Goal: Task Accomplishment & Management: Manage account settings

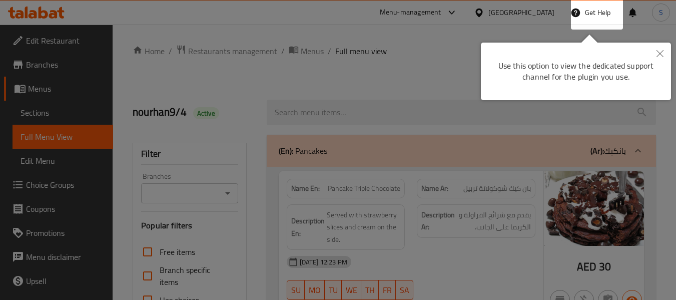
click at [661, 53] on icon "Close" at bounding box center [659, 53] width 7 height 7
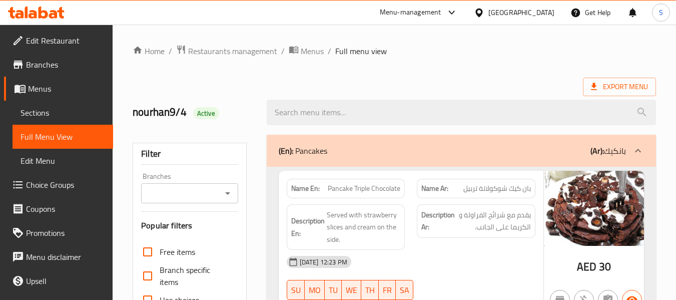
click at [511, 45] on ol "Home / Restaurants management / Menus / Full menu view" at bounding box center [394, 51] width 523 height 13
click at [232, 53] on span "Restaurants management" at bounding box center [232, 51] width 89 height 12
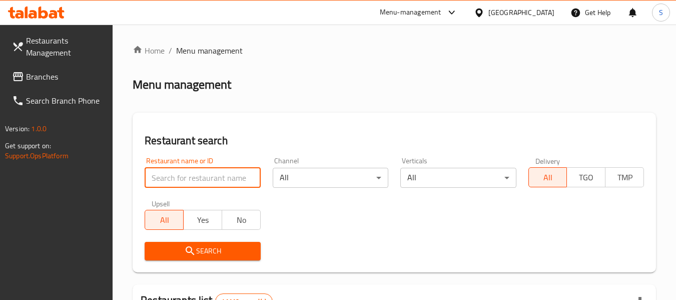
paste input "705275"
type input "705275"
click button "Search" at bounding box center [203, 251] width 116 height 19
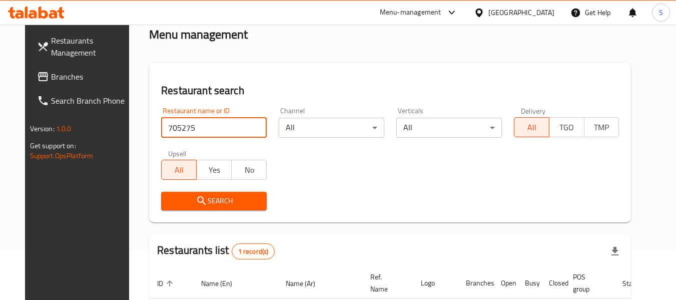
scroll to position [138, 0]
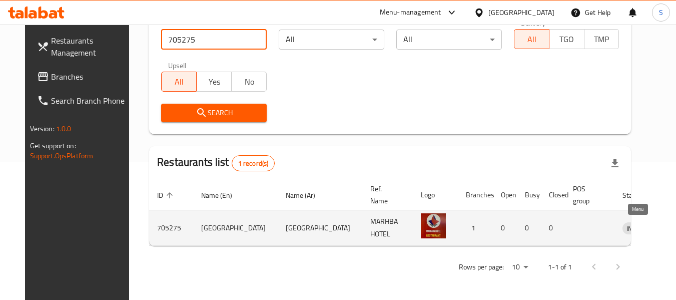
click at [675, 228] on icon "enhanced table" at bounding box center [682, 228] width 11 height 9
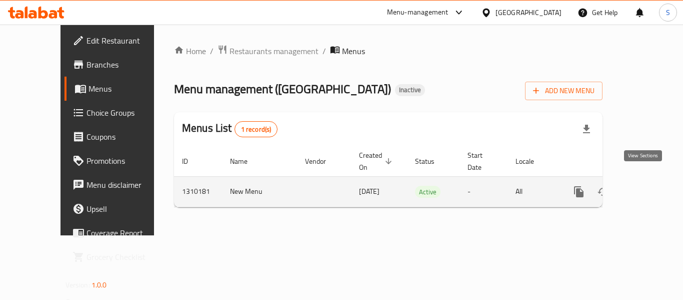
click at [645, 186] on icon "enhanced table" at bounding box center [651, 192] width 12 height 12
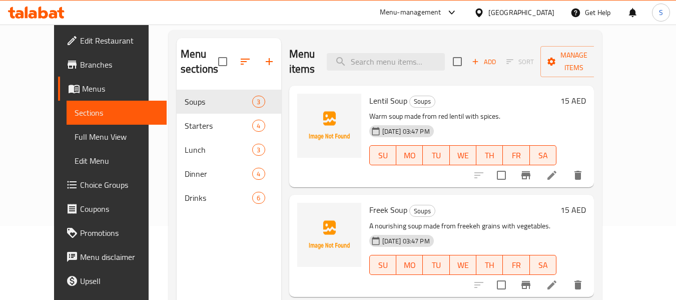
scroll to position [50, 0]
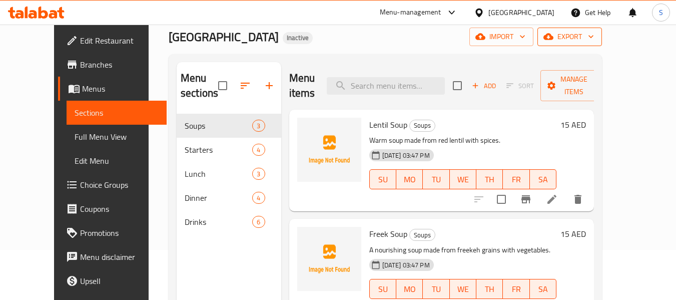
click at [594, 33] on span "export" at bounding box center [569, 37] width 49 height 13
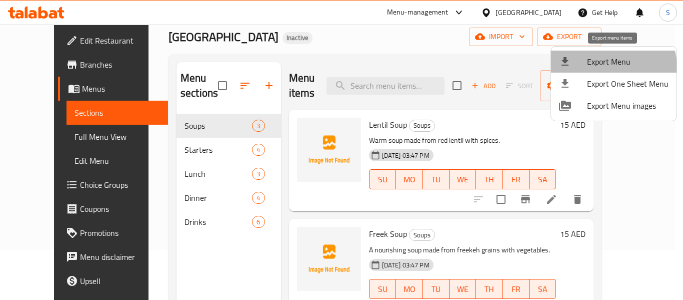
click at [611, 67] on span "Export Menu" at bounding box center [628, 62] width 82 height 12
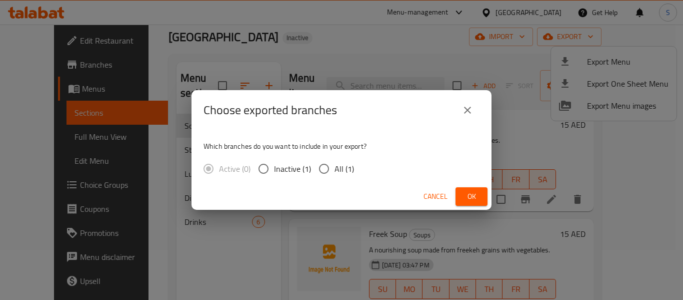
click at [334, 167] on input "All (1)" at bounding box center [324, 168] width 21 height 21
radio input "true"
click at [471, 200] on span "Ok" at bounding box center [472, 196] width 16 height 13
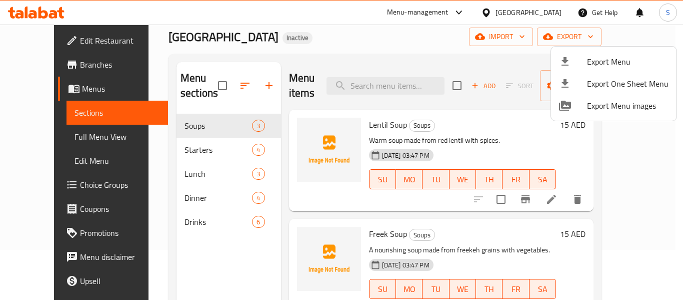
click at [388, 46] on div at bounding box center [341, 150] width 683 height 300
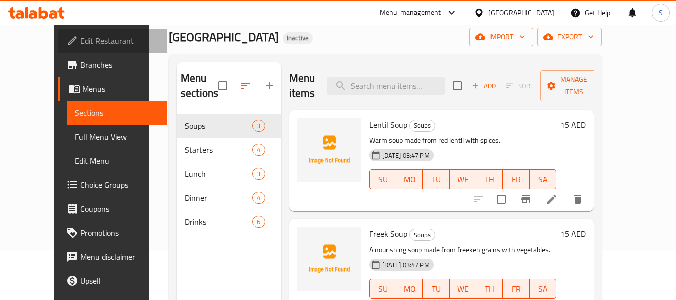
click at [80, 42] on span "Edit Restaurant" at bounding box center [119, 41] width 79 height 12
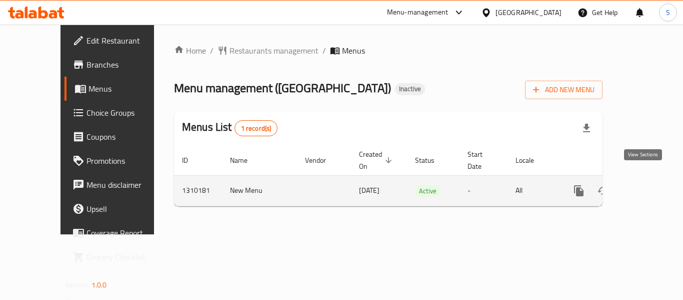
click at [645, 185] on icon "enhanced table" at bounding box center [651, 191] width 12 height 12
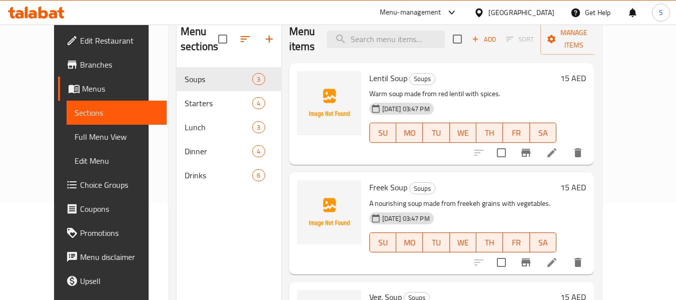
scroll to position [100, 0]
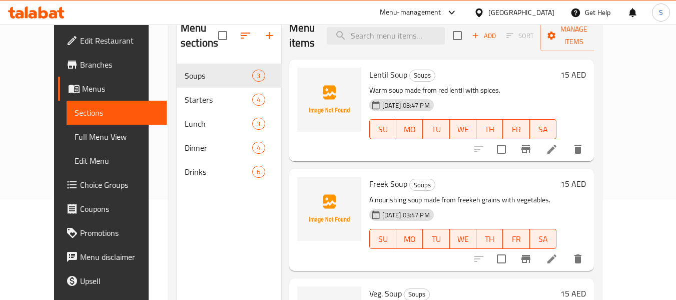
click at [74, 130] on link "Full Menu View" at bounding box center [117, 137] width 101 height 24
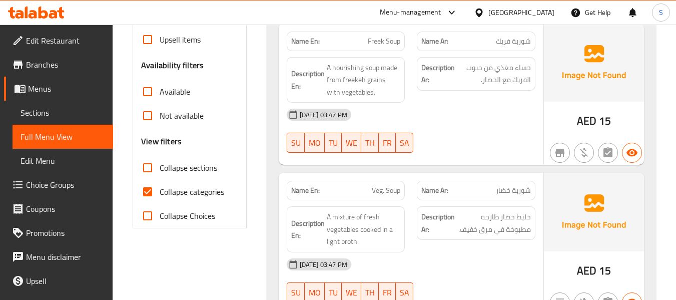
scroll to position [300, 0]
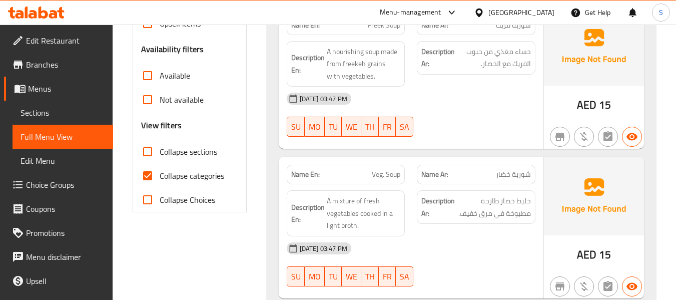
click at [188, 179] on span "Collapse categories" at bounding box center [192, 176] width 65 height 12
click at [160, 179] on input "Collapse categories" at bounding box center [148, 176] width 24 height 24
checkbox input "false"
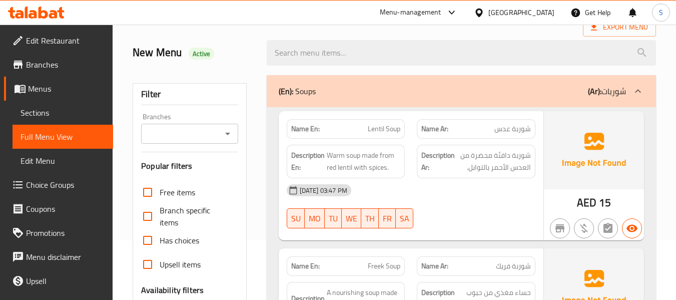
scroll to position [50, 0]
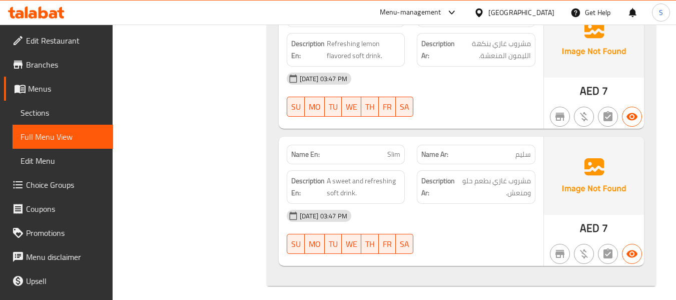
scroll to position [3079, 0]
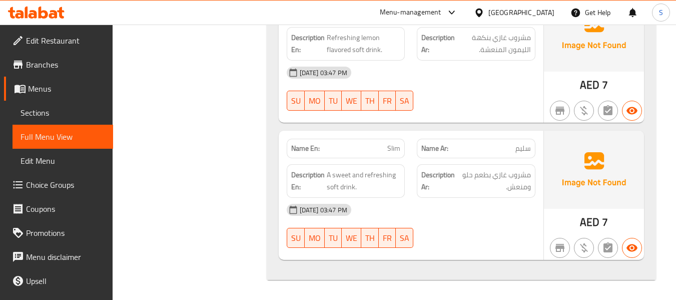
click at [394, 150] on span "Slim" at bounding box center [393, 148] width 13 height 11
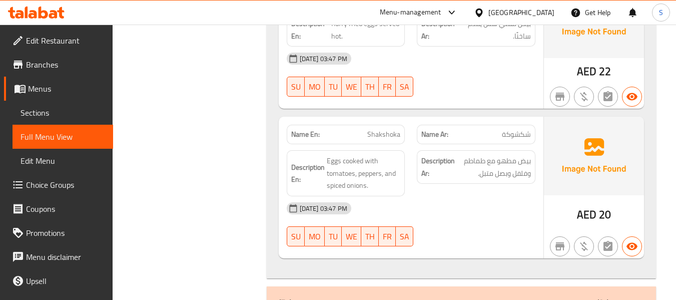
scroll to position [1001, 0]
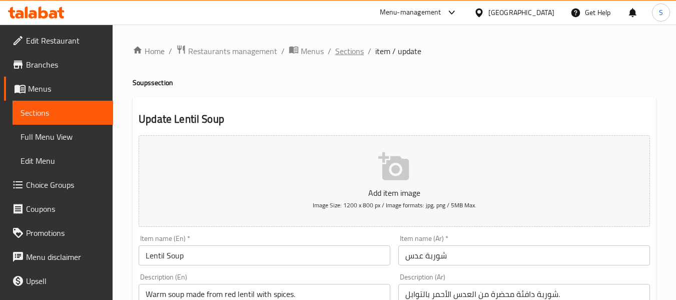
click at [341, 51] on span "Sections" at bounding box center [349, 51] width 29 height 12
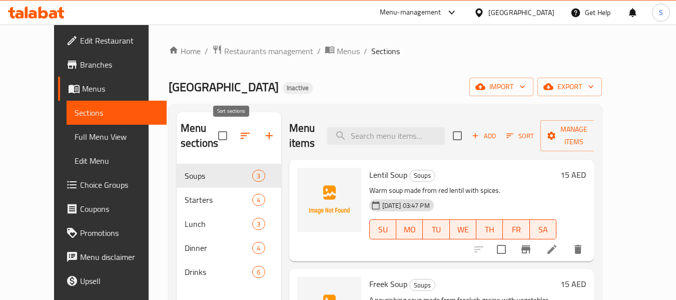
click at [239, 137] on icon "button" at bounding box center [245, 136] width 12 height 12
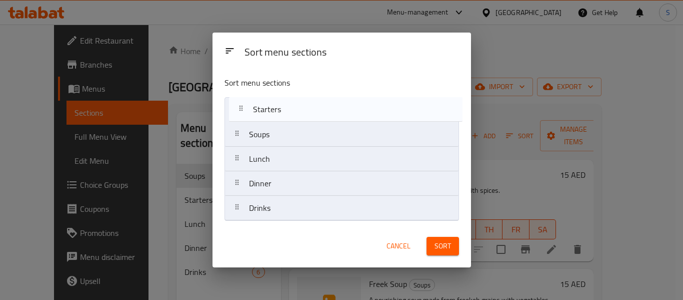
drag, startPoint x: 284, startPoint y: 140, endPoint x: 288, endPoint y: 110, distance: 30.3
click at [288, 110] on nav "Soups Starters Lunch Dinner Drinks" at bounding box center [342, 159] width 235 height 124
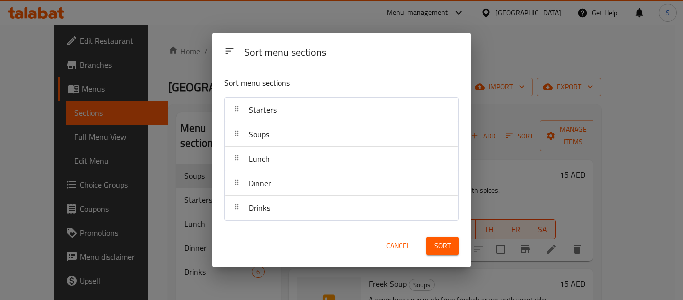
click at [452, 249] on button "Sort" at bounding box center [443, 246] width 33 height 19
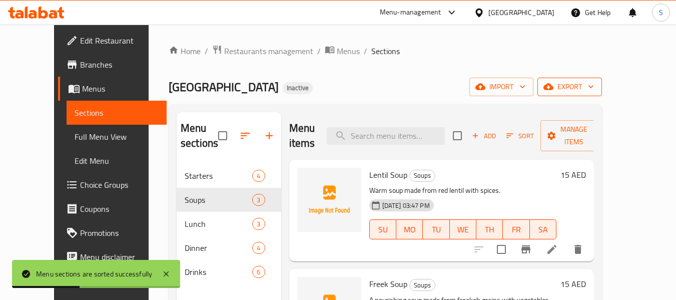
click at [602, 94] on button "export" at bounding box center [569, 87] width 65 height 19
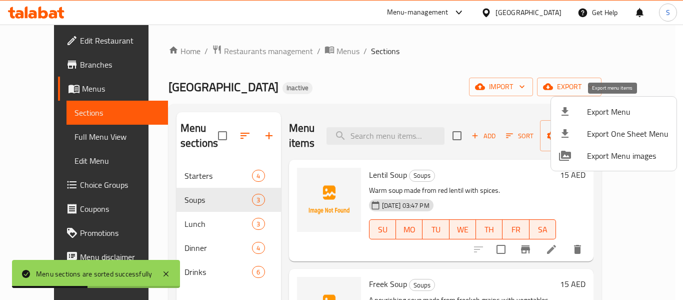
click at [599, 114] on span "Export Menu" at bounding box center [628, 112] width 82 height 12
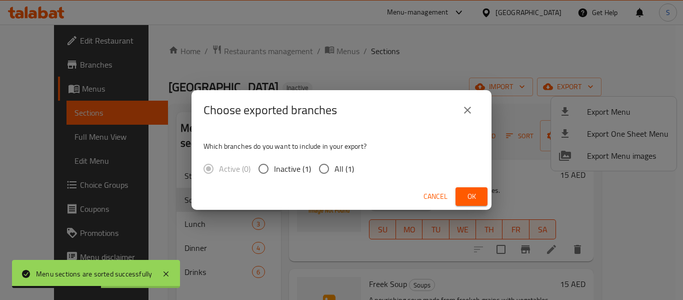
click at [338, 169] on span "All (1)" at bounding box center [345, 169] width 20 height 12
click at [335, 169] on input "All (1)" at bounding box center [324, 168] width 21 height 21
radio input "true"
click at [468, 200] on span "Ok" at bounding box center [472, 196] width 16 height 13
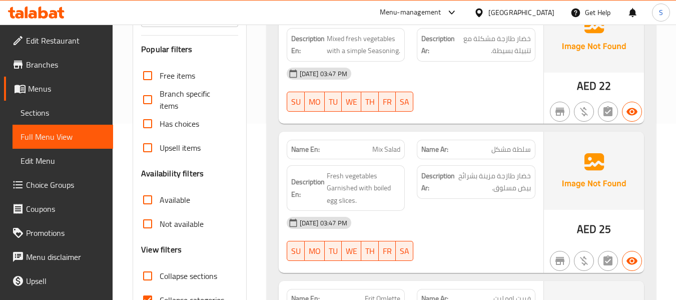
scroll to position [250, 0]
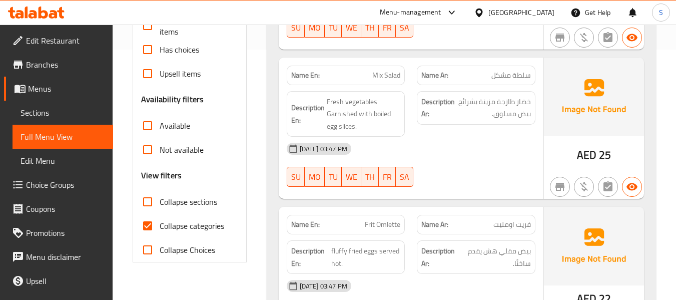
click at [175, 226] on span "Collapse categories" at bounding box center [192, 226] width 65 height 12
click at [160, 226] on input "Collapse categories" at bounding box center [148, 226] width 24 height 24
checkbox input "false"
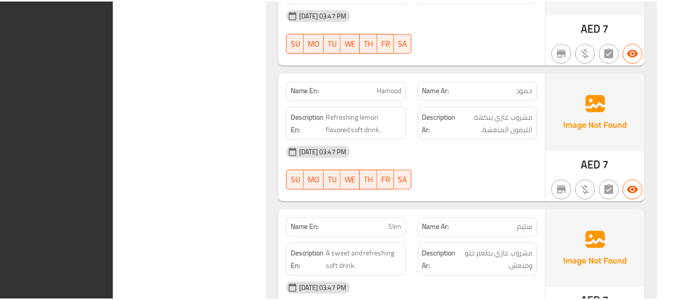
scroll to position [3066, 0]
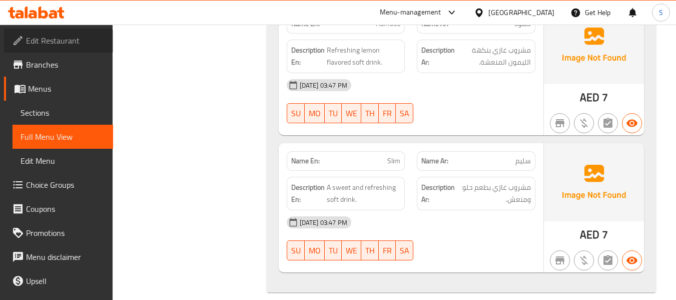
click at [58, 42] on span "Edit Restaurant" at bounding box center [65, 41] width 79 height 12
